Goal: Navigation & Orientation: Find specific page/section

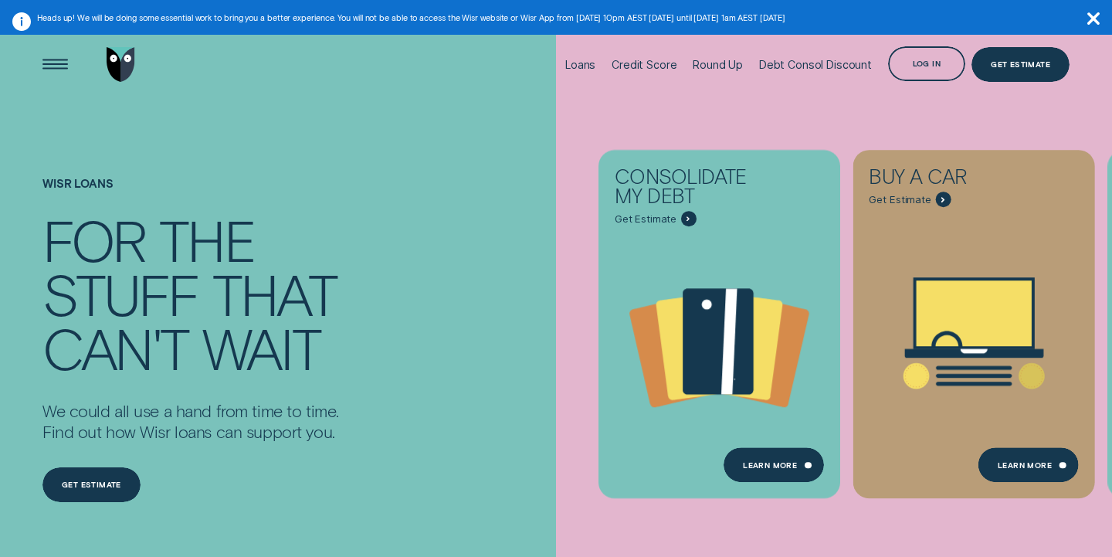
scroll to position [8, 0]
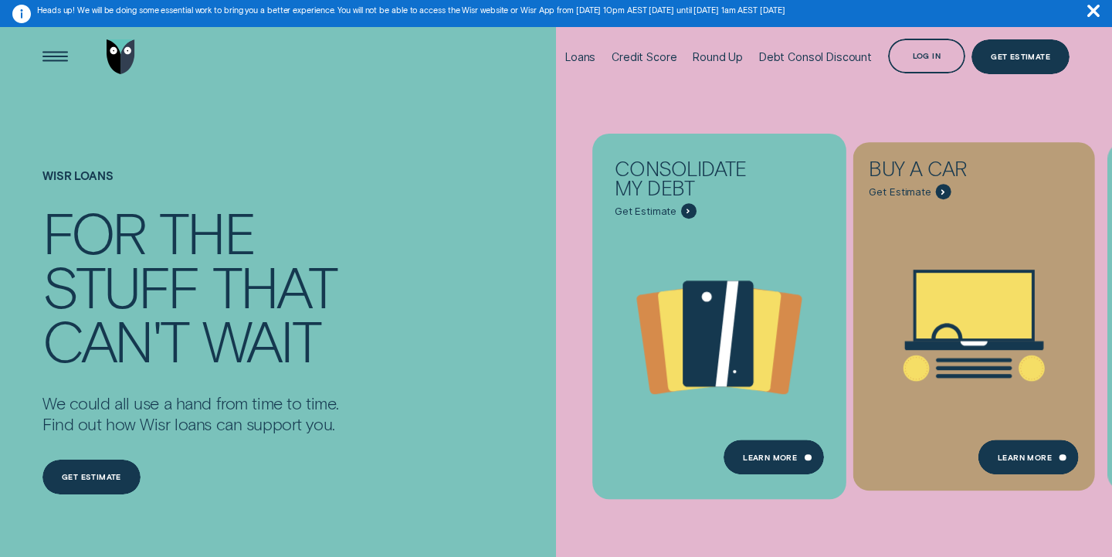
click at [696, 305] on icon "Consolidate my debt - Learn more" at bounding box center [718, 333] width 70 height 106
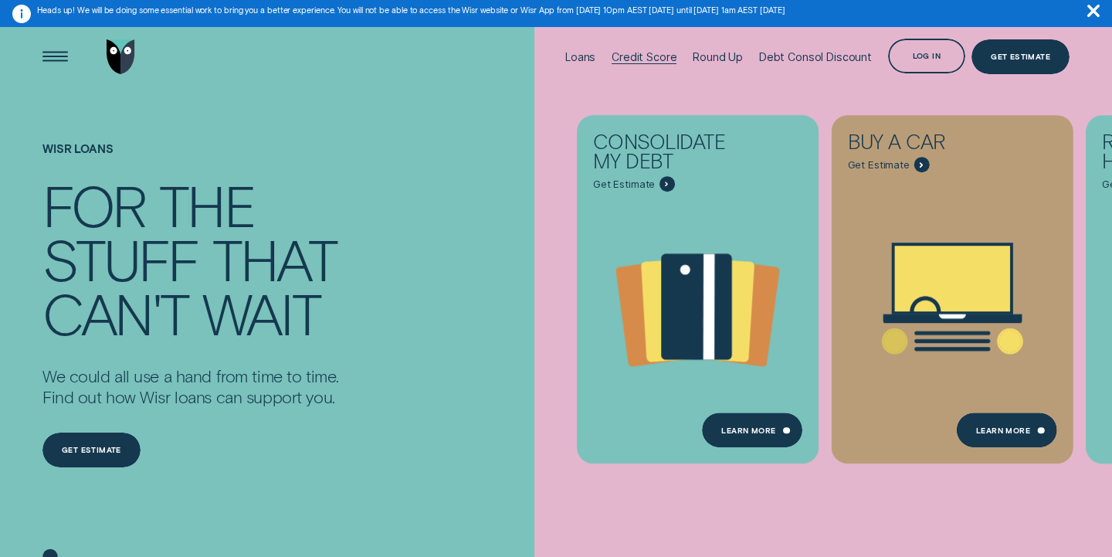
click at [638, 56] on div "Credit Score" at bounding box center [644, 56] width 65 height 13
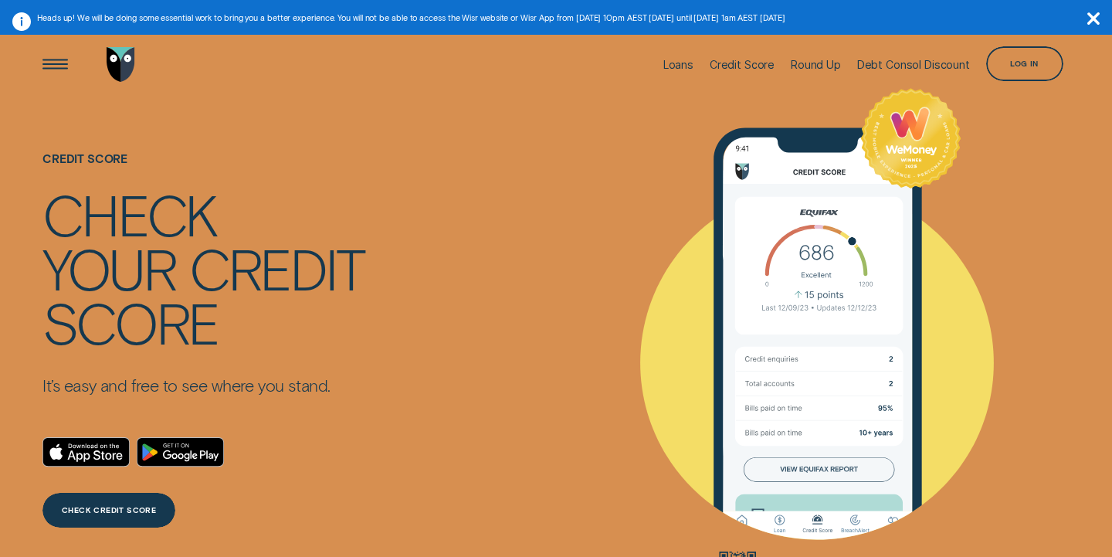
scroll to position [15, 0]
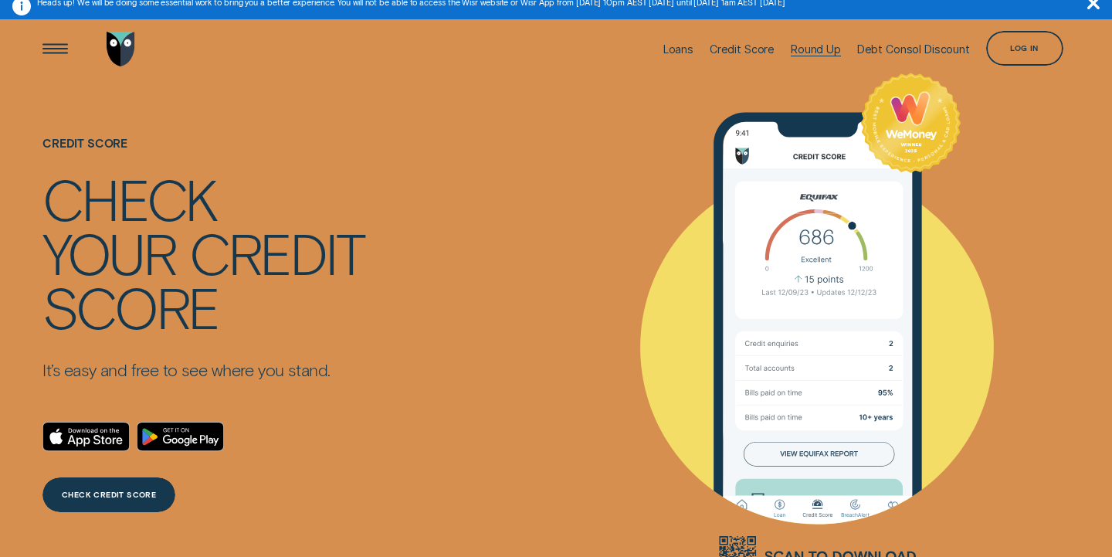
click at [809, 44] on div "Round Up" at bounding box center [816, 48] width 50 height 13
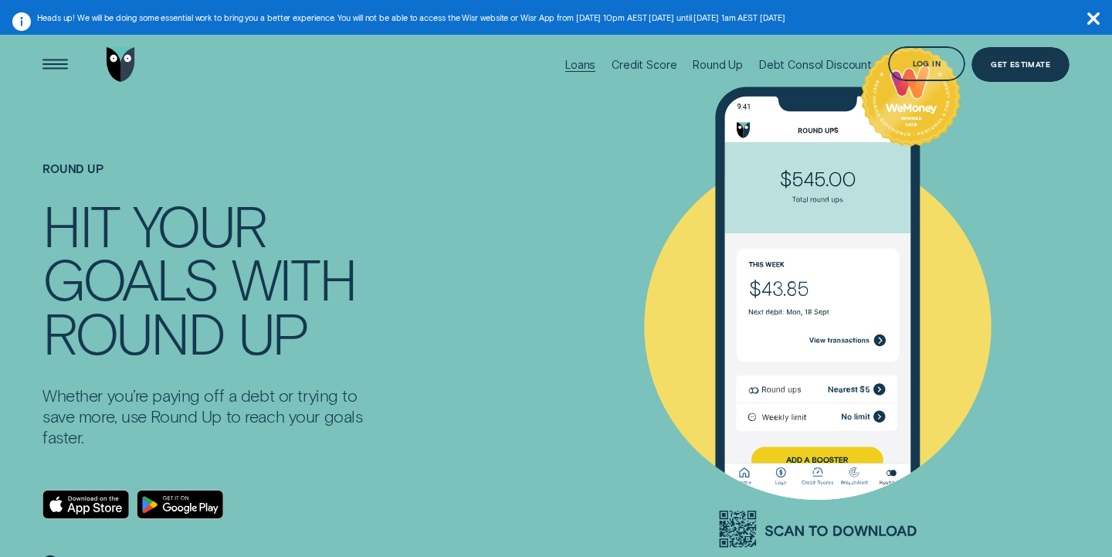
click at [578, 62] on div "Loans" at bounding box center [580, 64] width 30 height 13
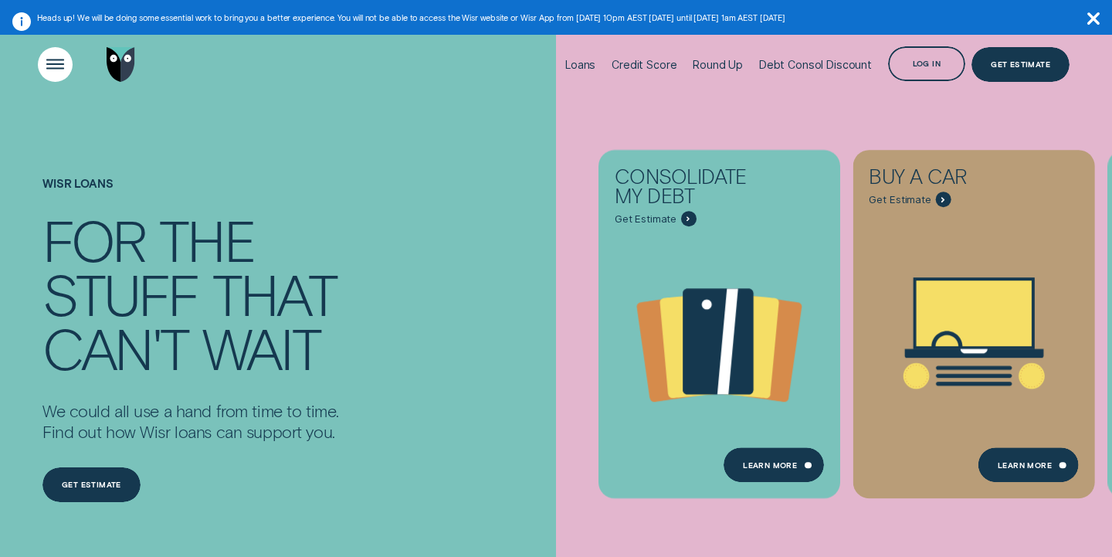
click at [62, 70] on div "Open Menu" at bounding box center [55, 64] width 49 height 49
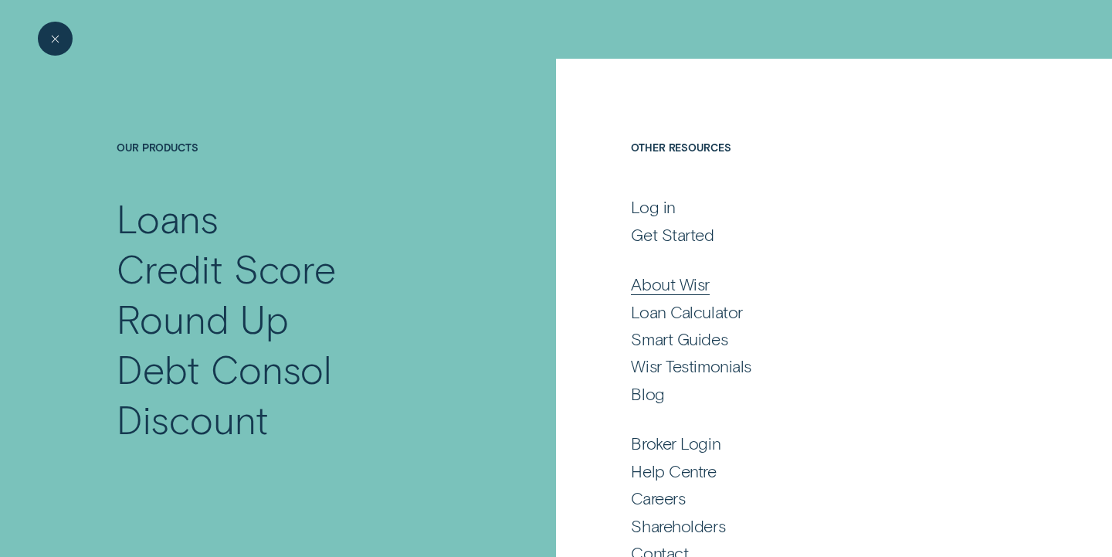
scroll to position [47, 0]
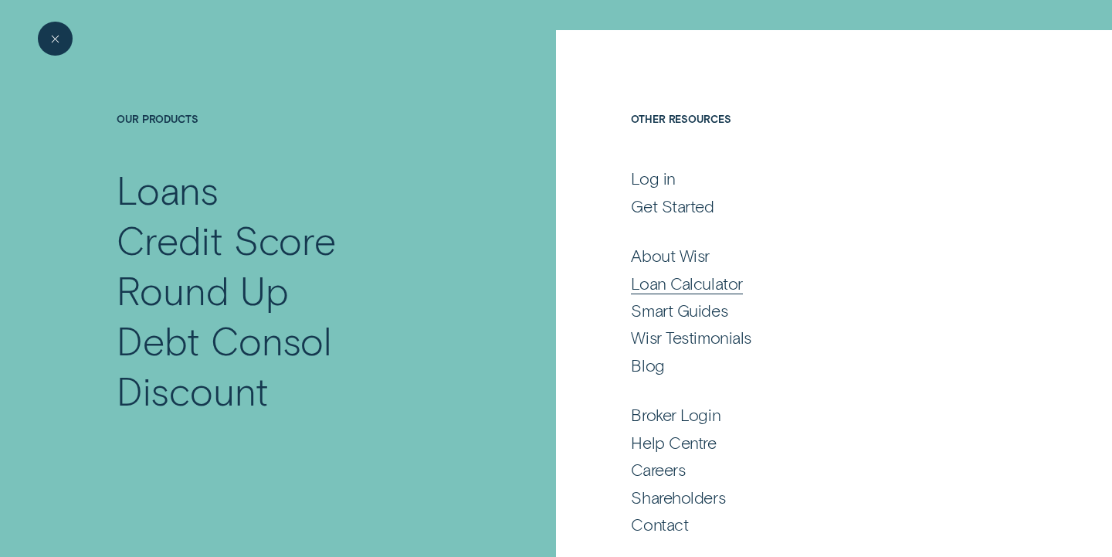
click at [669, 281] on div "Loan Calculator" at bounding box center [687, 283] width 112 height 21
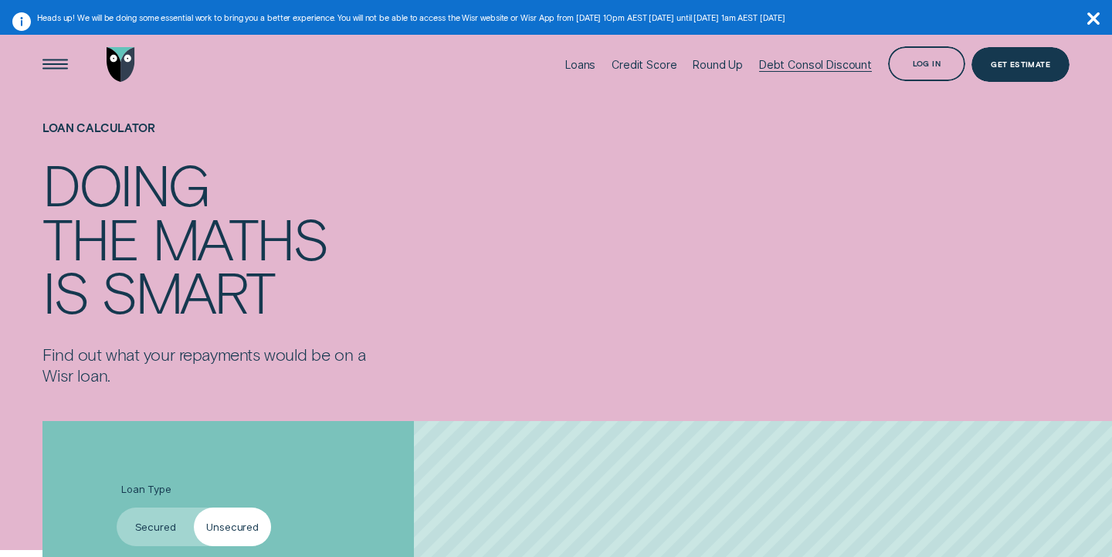
click at [831, 67] on div "Debt Consol Discount" at bounding box center [815, 64] width 113 height 13
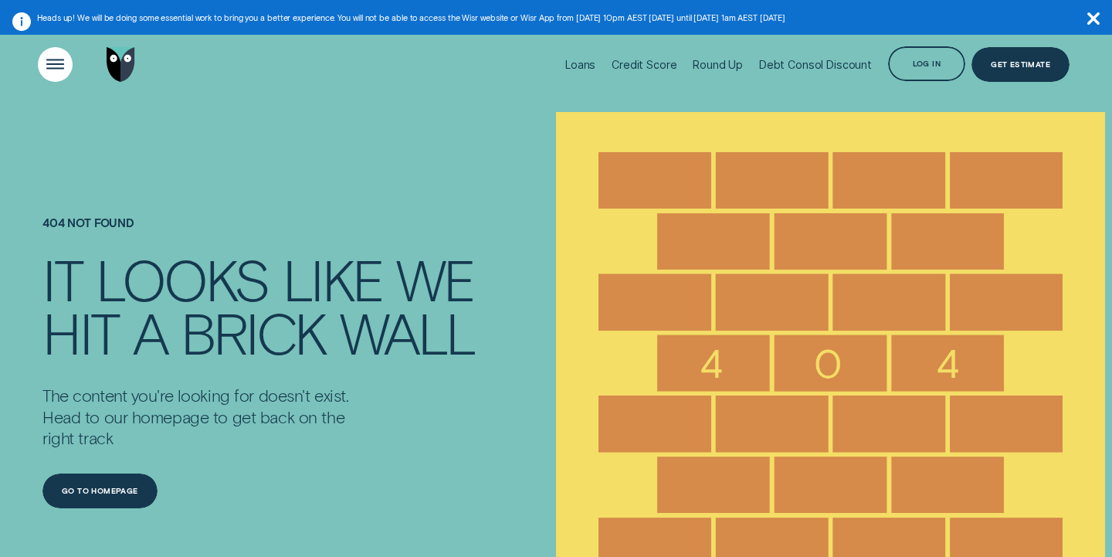
click at [54, 63] on div "Open Menu" at bounding box center [55, 64] width 49 height 49
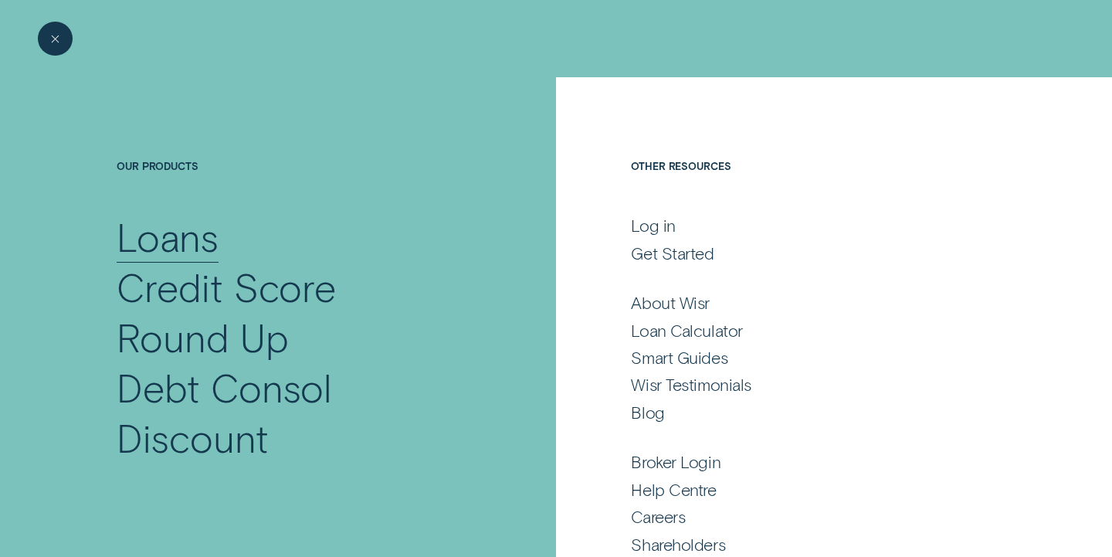
click at [154, 239] on div "Loans" at bounding box center [168, 237] width 102 height 50
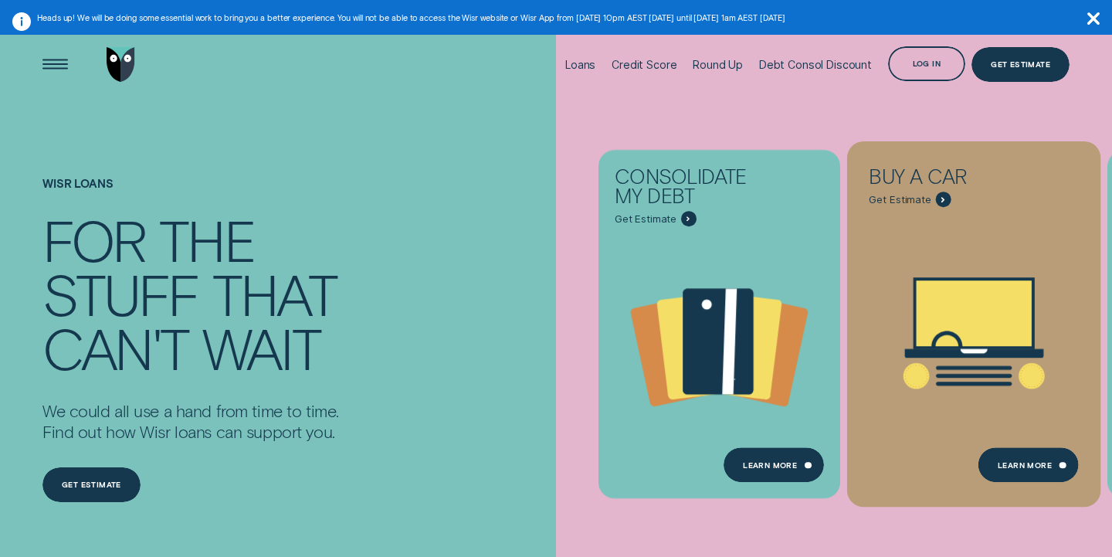
click at [913, 348] on icon "Buy a car - Learn more" at bounding box center [974, 333] width 254 height 193
